Goal: Task Accomplishment & Management: Manage account settings

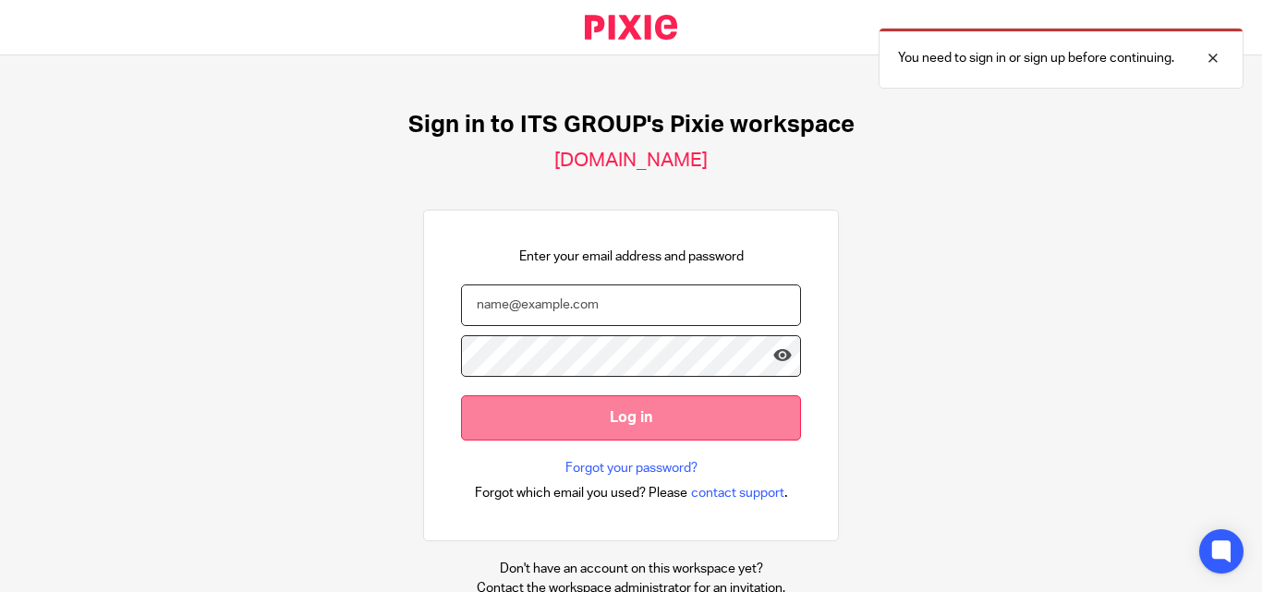
type input "[PERSON_NAME][EMAIL_ADDRESS][DOMAIN_NAME]"
click at [608, 411] on input "Log in" at bounding box center [631, 418] width 340 height 45
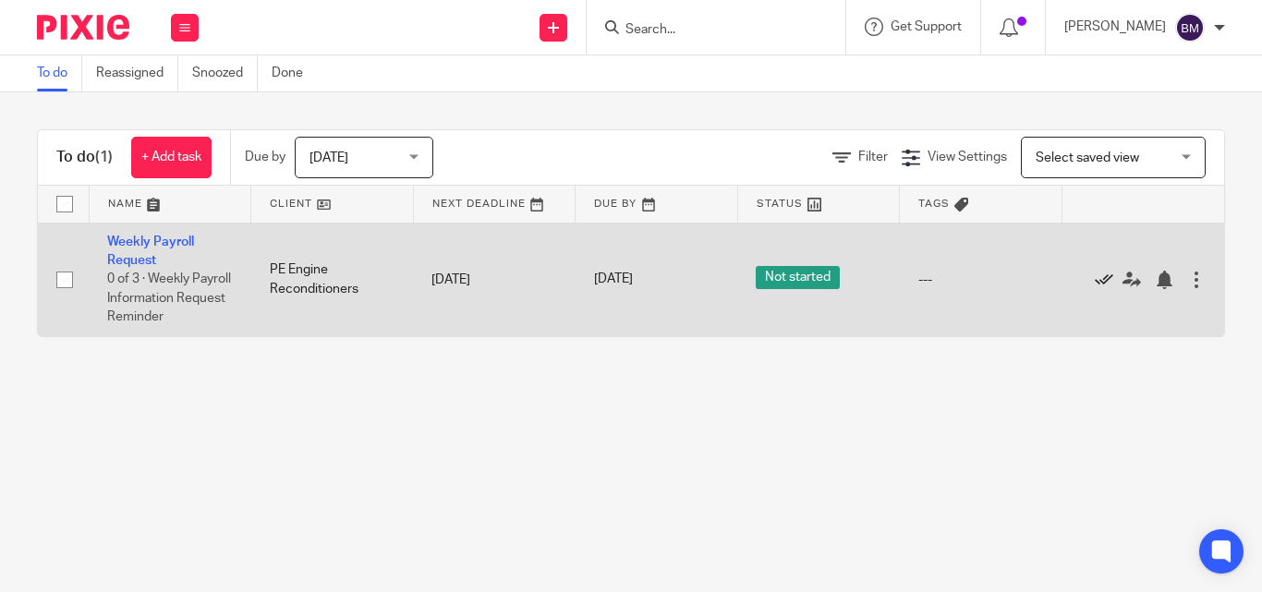
click at [1098, 277] on icon at bounding box center [1104, 280] width 18 height 18
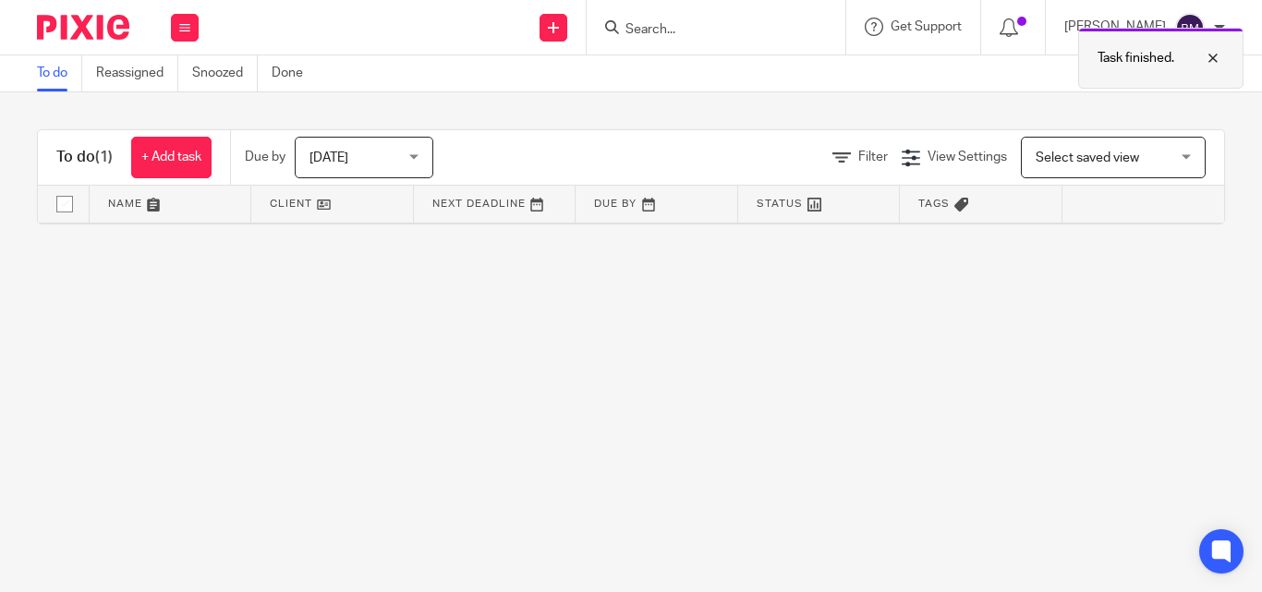
click at [1215, 55] on div at bounding box center [1200, 58] width 50 height 22
click at [1219, 27] on div at bounding box center [1219, 27] width 11 height 11
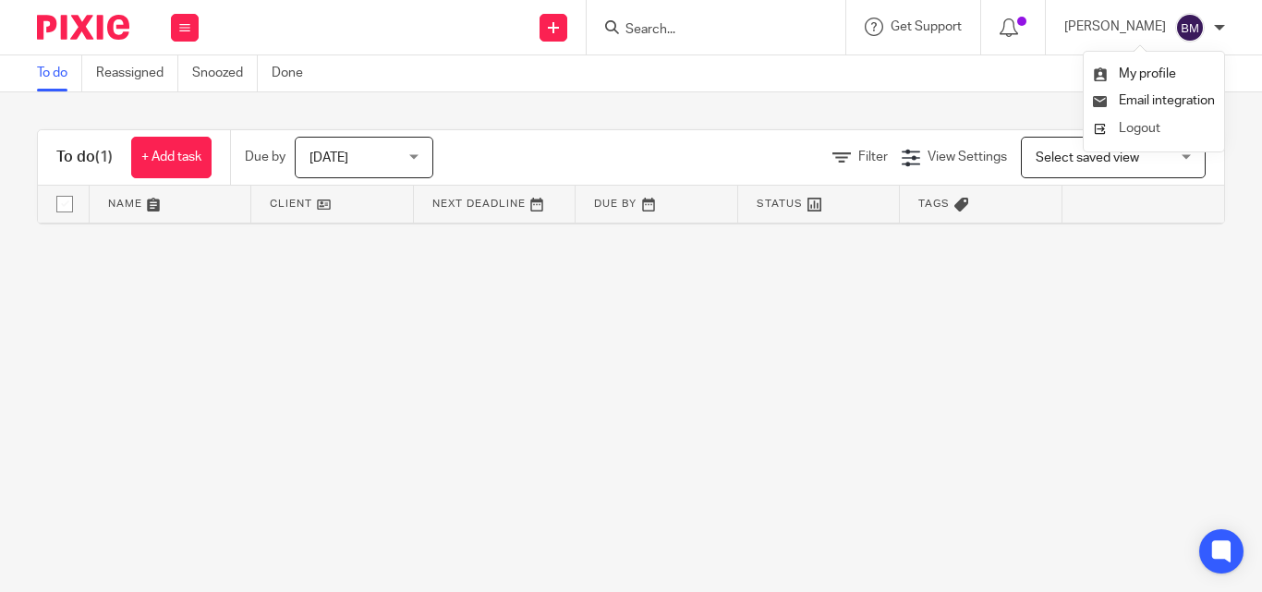
click at [1145, 126] on span "Logout" at bounding box center [1140, 128] width 42 height 13
